Goal: Task Accomplishment & Management: Use online tool/utility

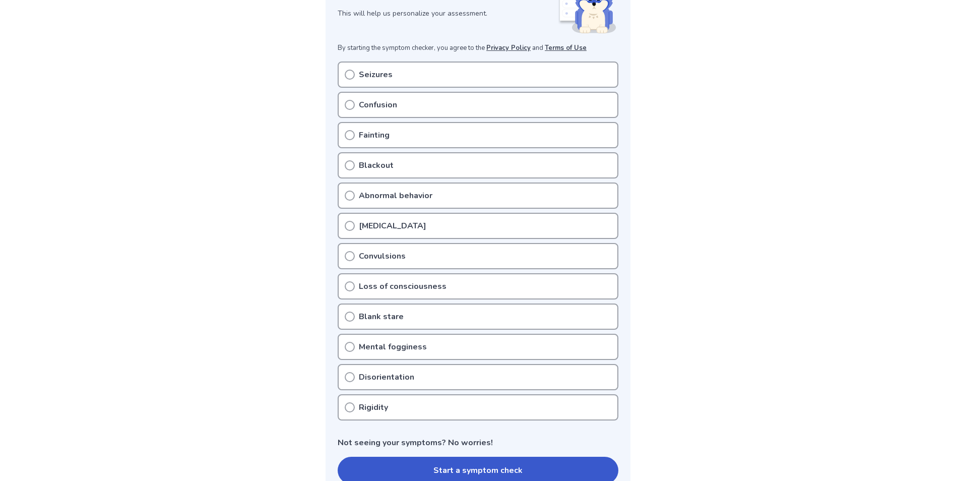
scroll to position [151, 0]
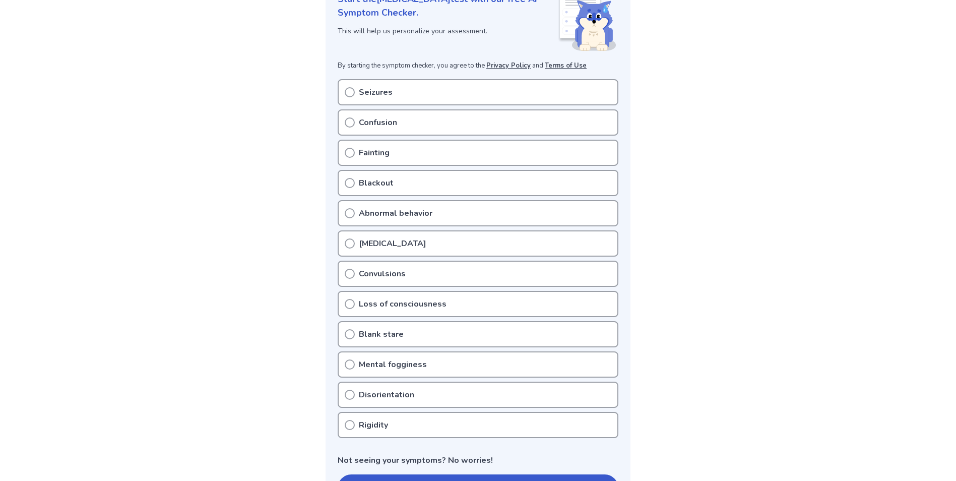
click at [361, 90] on p "Seizures" at bounding box center [376, 92] width 34 height 12
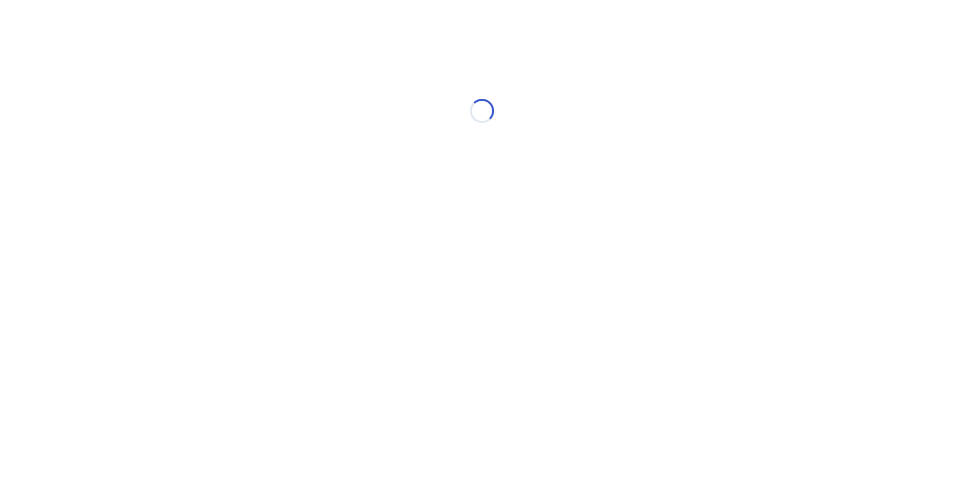
click at [345, 92] on div "Loading..." at bounding box center [482, 111] width 286 height 202
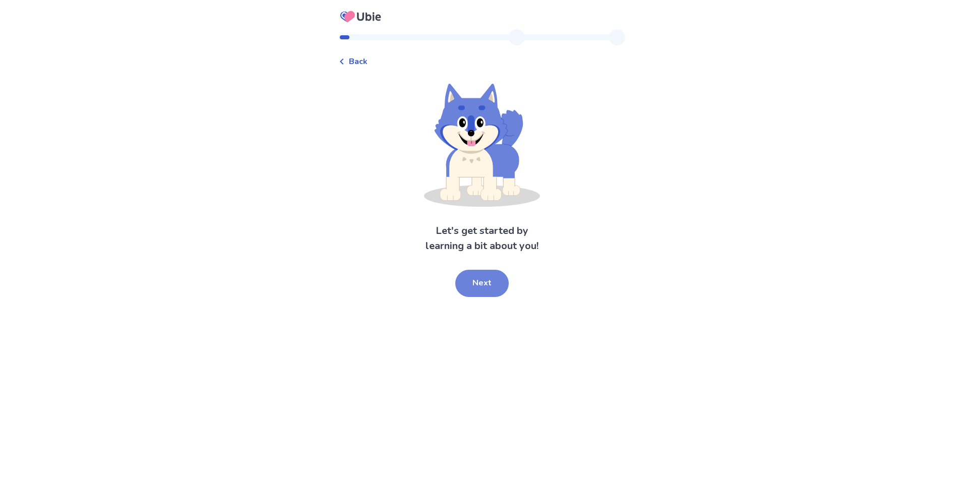
click at [491, 270] on button "Next" at bounding box center [481, 283] width 53 height 27
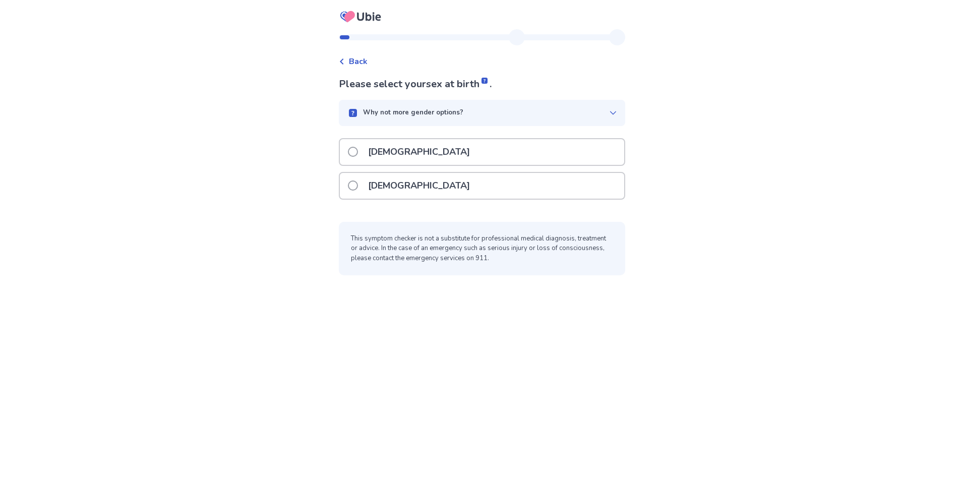
click at [386, 186] on p "[DEMOGRAPHIC_DATA]" at bounding box center [419, 186] width 114 height 26
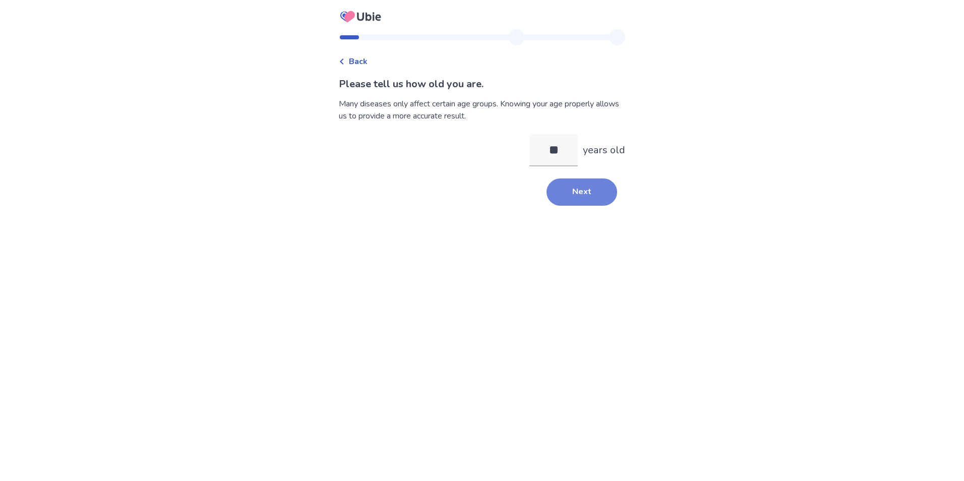
type input "**"
click at [572, 185] on button "Next" at bounding box center [582, 191] width 71 height 27
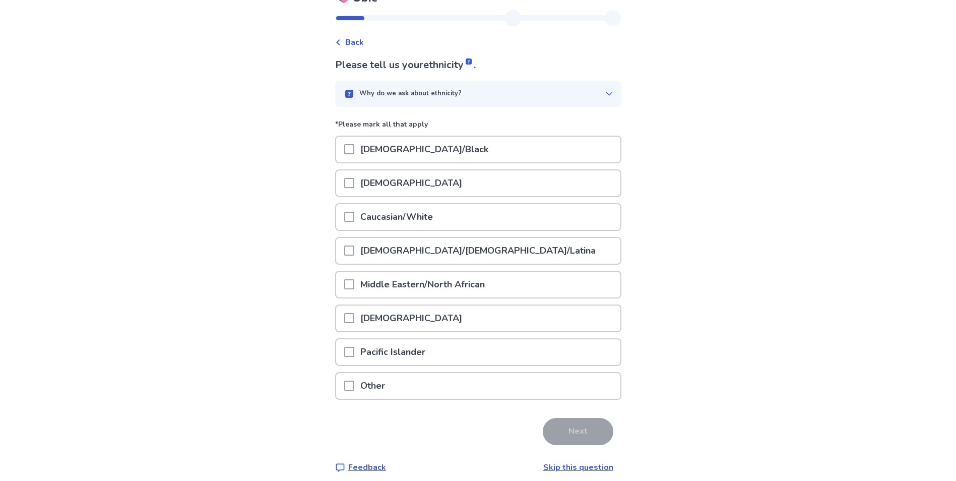
scroll to position [28, 0]
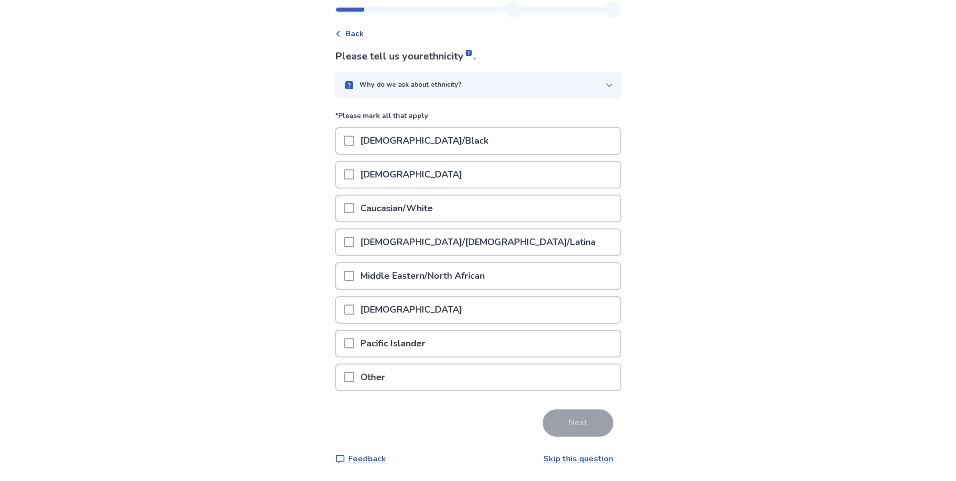
click at [354, 241] on span at bounding box center [349, 242] width 10 height 10
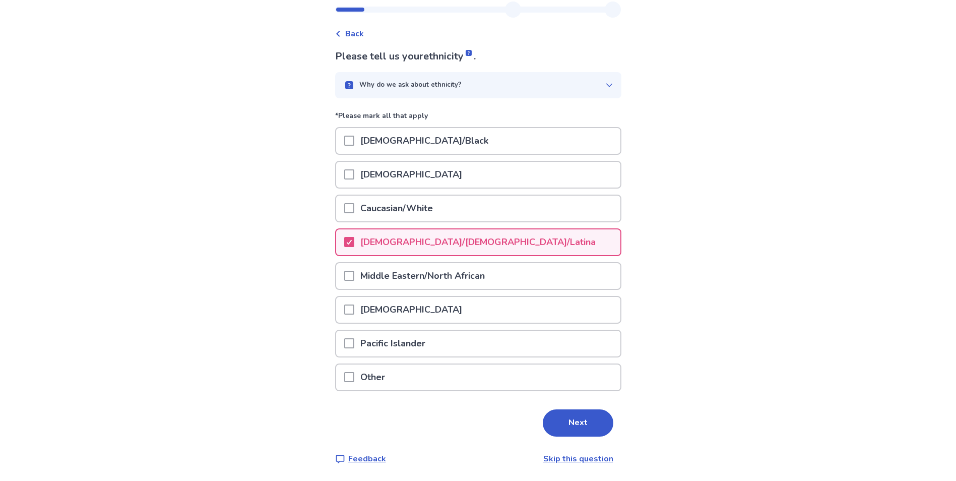
click at [550, 408] on div "Please tell us your ethnicity . Why do we ask about ethnicity? *Please mark all…" at bounding box center [478, 257] width 286 height 416
click at [571, 426] on button "Next" at bounding box center [578, 422] width 71 height 27
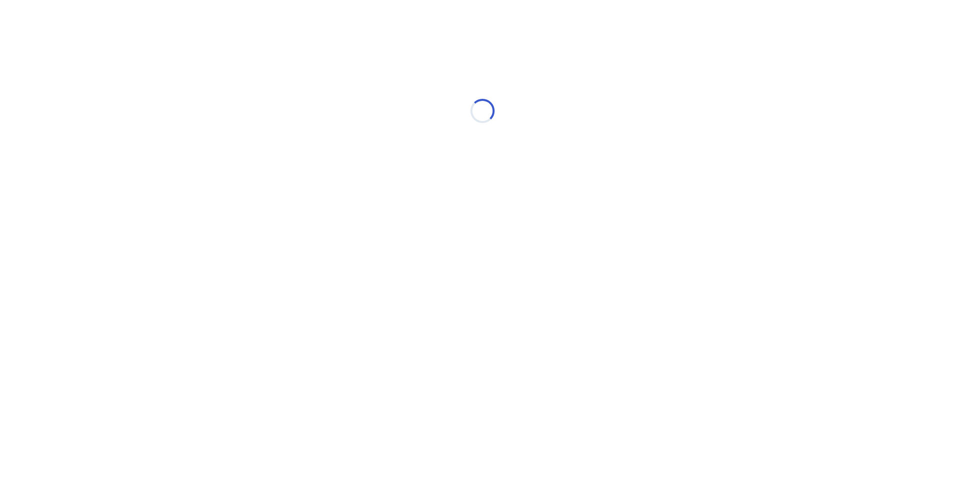
scroll to position [0, 0]
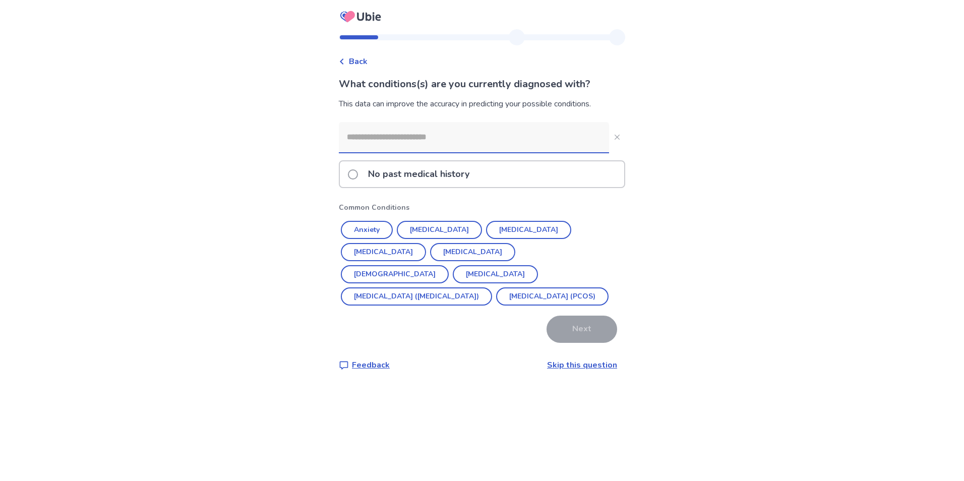
click at [556, 370] on link "Skip this question" at bounding box center [582, 365] width 70 height 11
